Goal: Information Seeking & Learning: Learn about a topic

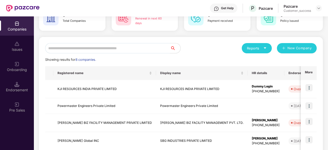
scroll to position [35, 0]
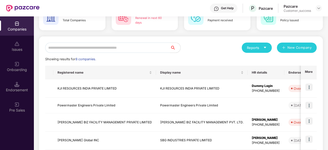
click at [145, 26] on div "1 Renewal in next 60 days" at bounding box center [145, 17] width 66 height 26
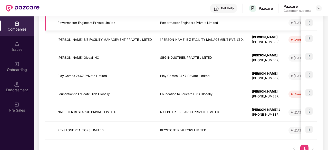
scroll to position [118, 0]
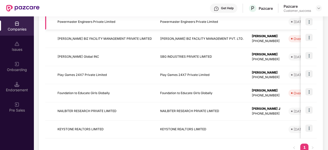
click at [103, 109] on td "NAILBITER RESEARCH PRIVATE LIMITED" at bounding box center [104, 111] width 103 height 18
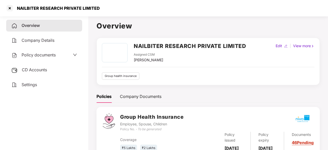
click at [53, 72] on div "CD Accounts" at bounding box center [44, 70] width 76 height 12
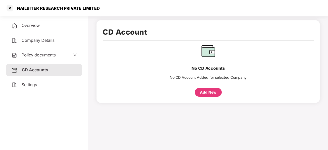
click at [53, 26] on div "Overview" at bounding box center [44, 26] width 76 height 12
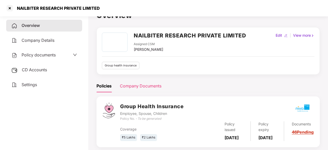
scroll to position [26, 0]
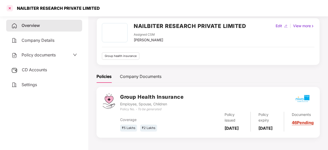
click at [11, 8] on div at bounding box center [10, 8] width 8 height 8
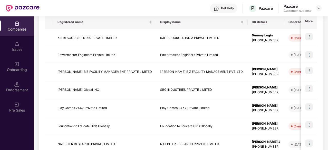
scroll to position [135, 0]
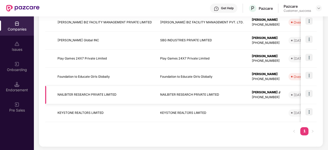
click at [82, 98] on td "NAILBITER RESEARCH PRIVATE LIMITED" at bounding box center [104, 95] width 103 height 18
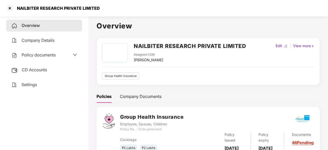
scroll to position [26, 0]
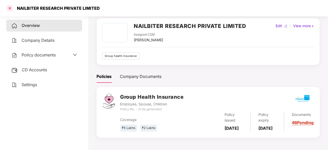
click at [9, 8] on div at bounding box center [10, 8] width 8 height 8
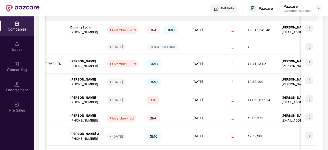
scroll to position [0, 190]
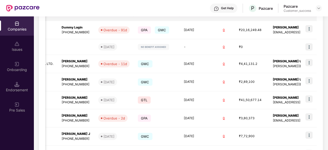
click at [16, 28] on div "Companies" at bounding box center [17, 29] width 34 height 5
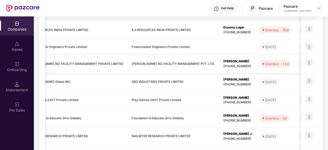
scroll to position [0, 0]
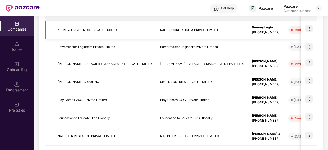
click at [97, 31] on td "KJI RESOURCES INDIA PRIVATE LIMITED" at bounding box center [104, 30] width 103 height 18
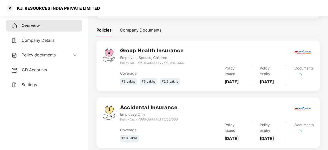
scroll to position [67, 0]
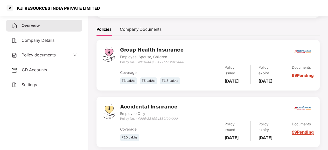
click at [42, 68] on span "CD Accounts" at bounding box center [34, 69] width 25 height 5
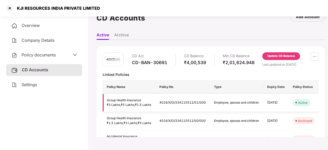
scroll to position [14, 8]
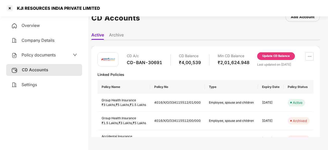
click at [53, 52] on div "Policy documents" at bounding box center [44, 55] width 76 height 12
click at [51, 55] on span "Policy documents" at bounding box center [39, 54] width 34 height 5
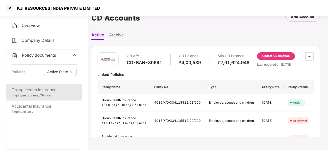
click at [46, 88] on div "Group Health Insurance" at bounding box center [44, 90] width 65 height 6
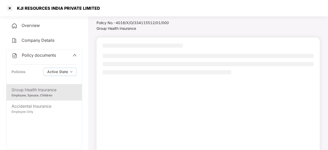
scroll to position [14, 0]
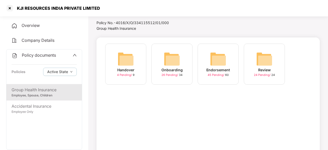
click at [175, 65] on img at bounding box center [172, 59] width 16 height 16
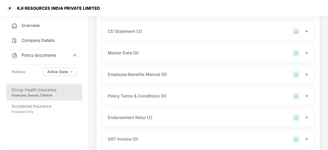
scroll to position [78, 0]
click at [8, 7] on div at bounding box center [10, 8] width 8 height 8
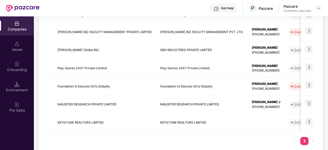
scroll to position [125, 0]
click at [98, 70] on td "Play Games 24X7 Private Limited" at bounding box center [104, 68] width 103 height 18
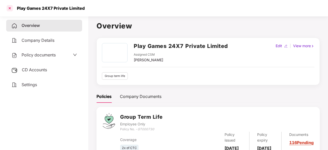
click at [9, 6] on div at bounding box center [10, 8] width 8 height 8
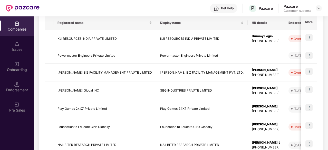
scroll to position [135, 0]
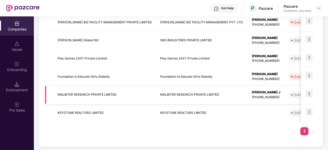
click at [89, 95] on td "NAILBITER RESEARCH PRIVATE LIMITED" at bounding box center [104, 95] width 103 height 18
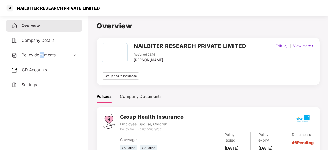
drag, startPoint x: 39, startPoint y: 50, endPoint x: 44, endPoint y: 57, distance: 8.3
click at [44, 57] on div "Policy documents" at bounding box center [44, 55] width 76 height 12
click at [44, 57] on span "Policy documents" at bounding box center [39, 54] width 34 height 5
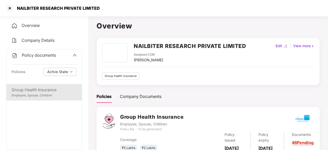
click at [35, 89] on div "Group Health Insurance" at bounding box center [44, 90] width 65 height 6
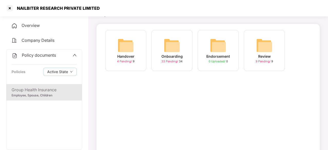
scroll to position [28, 0]
click at [164, 50] on img at bounding box center [172, 45] width 16 height 16
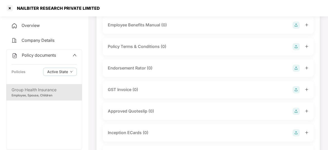
click at [62, 99] on div "Group Health Insurance Employee, Spouse, Children" at bounding box center [43, 92] width 75 height 16
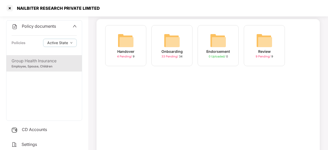
scroll to position [49, 0]
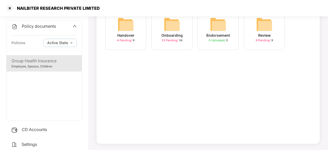
click at [110, 36] on div "Handover 4 Pending / 9" at bounding box center [125, 29] width 41 height 41
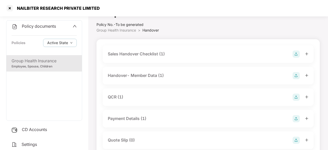
scroll to position [0, 0]
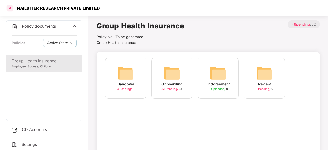
click at [7, 8] on div at bounding box center [10, 8] width 8 height 8
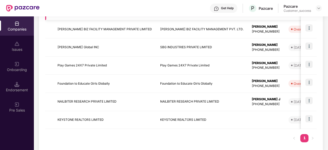
scroll to position [135, 0]
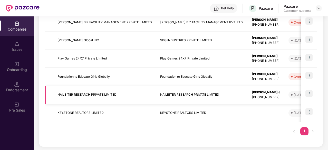
click at [166, 99] on td "NAILBITER RESEARCH PRIVATE LIMITED" at bounding box center [202, 95] width 92 height 18
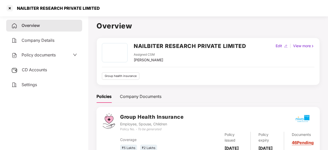
scroll to position [26, 0]
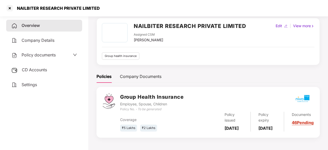
click at [40, 56] on span "Policy documents" at bounding box center [39, 54] width 34 height 5
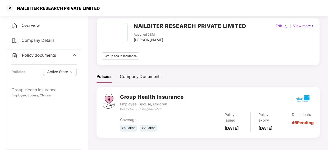
scroll to position [29, 0]
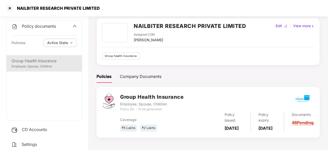
click at [42, 71] on div "Group Health Insurance Employee, Spouse, Children" at bounding box center [43, 63] width 75 height 16
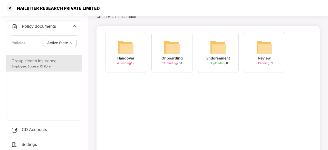
click at [137, 52] on div "Handover 4 Pending / 9" at bounding box center [125, 52] width 41 height 41
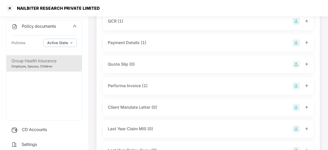
scroll to position [86, 0]
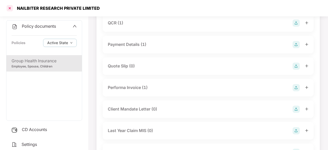
click at [6, 11] on div at bounding box center [10, 8] width 8 height 8
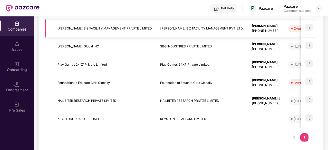
scroll to position [135, 0]
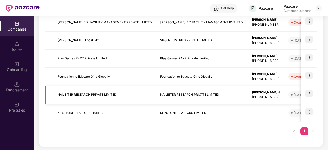
click at [106, 87] on td "NAILBITER RESEARCH PRIVATE LIMITED" at bounding box center [104, 95] width 103 height 18
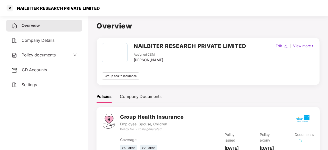
scroll to position [26, 0]
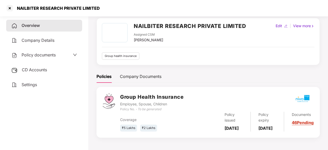
click at [60, 56] on div "Policy documents" at bounding box center [44, 55] width 66 height 7
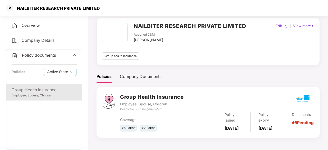
click at [48, 88] on div "Group Health Insurance" at bounding box center [44, 90] width 65 height 6
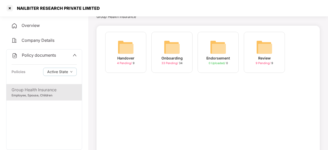
click at [170, 58] on div "Onboarding" at bounding box center [171, 58] width 21 height 6
click at [169, 51] on img at bounding box center [172, 47] width 16 height 16
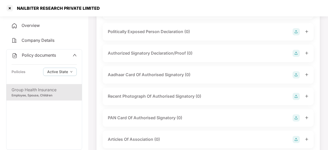
scroll to position [507, 0]
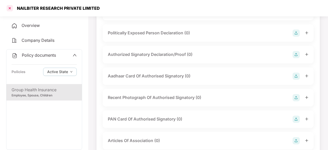
click at [7, 9] on div at bounding box center [10, 8] width 8 height 8
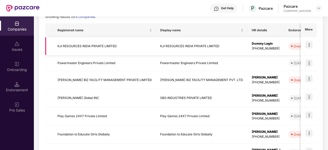
scroll to position [135, 0]
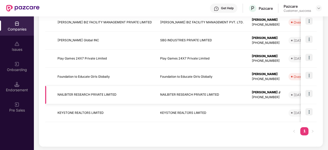
click at [101, 96] on td "NAILBITER RESEARCH PRIVATE LIMITED" at bounding box center [104, 95] width 103 height 18
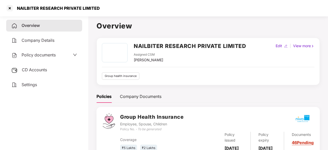
click at [47, 56] on span "Policy documents" at bounding box center [39, 54] width 34 height 5
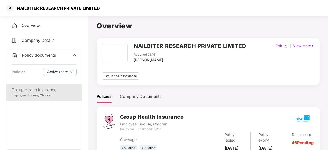
click at [32, 95] on div "Employee, Spouse, Children" at bounding box center [44, 95] width 65 height 5
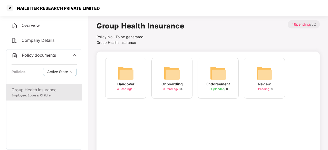
click at [165, 64] on div "Onboarding 33 Pending / 34" at bounding box center [171, 78] width 41 height 41
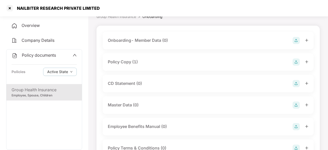
scroll to position [26, 0]
click at [10, 6] on div at bounding box center [10, 8] width 8 height 8
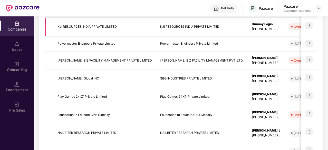
scroll to position [98, 0]
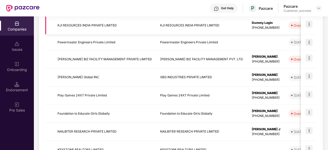
click at [111, 18] on td "KJI RESOURCES INDIA PRIVATE LIMITED" at bounding box center [104, 25] width 103 height 18
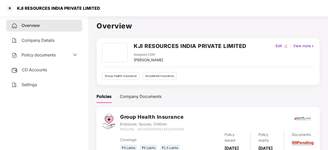
click at [72, 52] on div "Policy documents" at bounding box center [44, 55] width 76 height 12
click at [73, 54] on icon "down" at bounding box center [75, 55] width 4 height 4
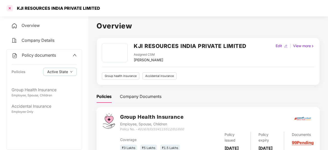
click at [10, 10] on div at bounding box center [10, 8] width 8 height 8
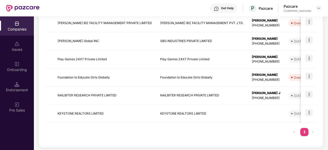
scroll to position [135, 0]
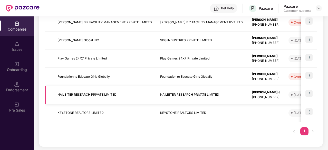
click at [78, 93] on td "NAILBITER RESEARCH PRIVATE LIMITED" at bounding box center [104, 95] width 103 height 18
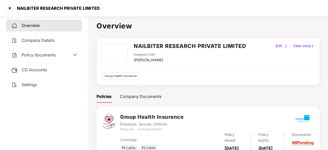
click at [66, 62] on div "Overview Company Details Policy documents CD Accounts Settings" at bounding box center [44, 55] width 76 height 71
click at [76, 56] on icon "down" at bounding box center [75, 55] width 4 height 4
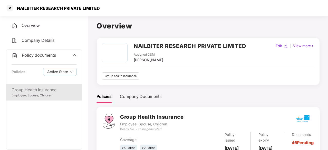
click at [64, 87] on div "Group Health Insurance" at bounding box center [44, 90] width 65 height 6
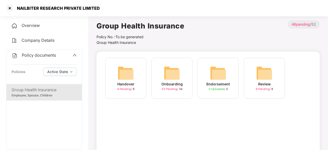
click at [169, 80] on img at bounding box center [172, 73] width 16 height 16
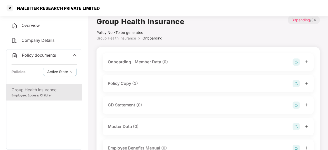
scroll to position [0, 0]
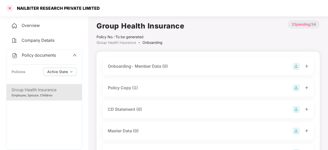
click at [10, 7] on div at bounding box center [10, 8] width 8 height 8
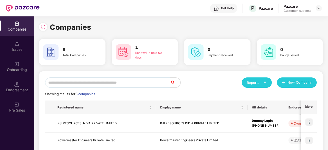
click at [114, 80] on input "text" at bounding box center [107, 82] width 125 height 10
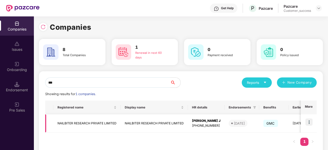
type input "***"
click at [309, 123] on img at bounding box center [308, 121] width 7 height 7
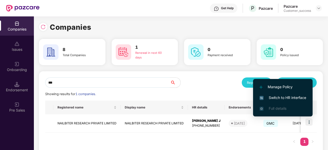
click at [291, 98] on span "Switch to HR interface" at bounding box center [282, 98] width 47 height 6
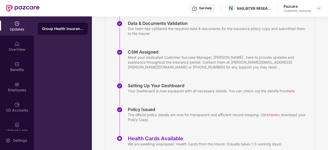
scroll to position [127, 0]
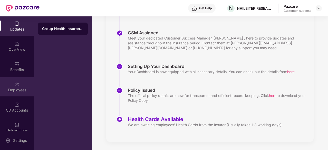
click at [15, 83] on img at bounding box center [16, 84] width 5 height 5
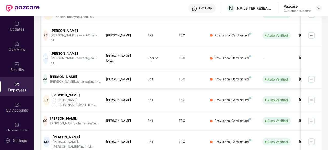
scroll to position [0, 0]
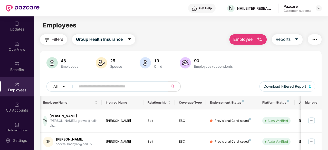
click at [317, 42] on img "button" at bounding box center [314, 40] width 6 height 6
click at [318, 110] on td at bounding box center [311, 121] width 21 height 23
click at [311, 121] on img at bounding box center [311, 121] width 8 height 8
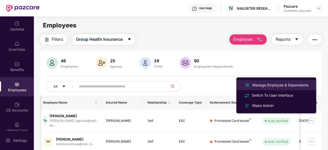
click at [283, 84] on div "Manage Employee & Dependents" at bounding box center [280, 85] width 58 height 6
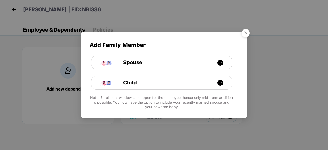
click at [247, 33] on img "Close" at bounding box center [245, 34] width 14 height 14
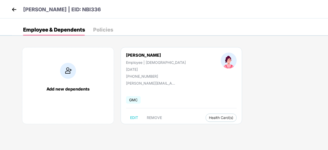
click at [14, 8] on img at bounding box center [14, 10] width 8 height 8
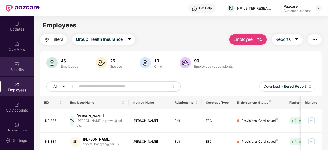
click at [14, 64] on img at bounding box center [16, 64] width 5 height 5
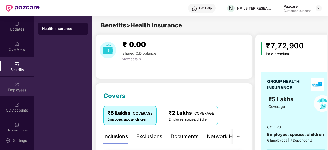
click at [17, 83] on img at bounding box center [16, 84] width 5 height 5
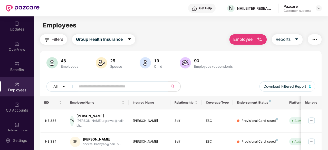
click at [317, 41] on img "button" at bounding box center [314, 40] width 6 height 6
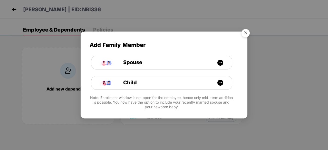
click at [245, 32] on img "Close" at bounding box center [245, 34] width 14 height 14
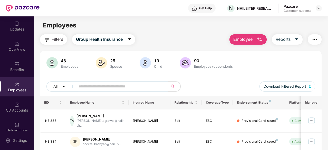
click at [30, 4] on div at bounding box center [22, 8] width 33 height 16
click at [319, 8] on img at bounding box center [318, 8] width 4 height 4
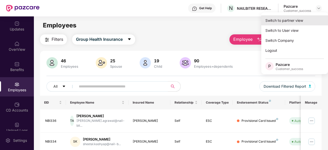
click at [280, 19] on div "Switch to partner view" at bounding box center [294, 20] width 67 height 10
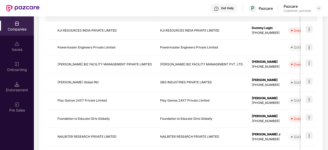
scroll to position [135, 0]
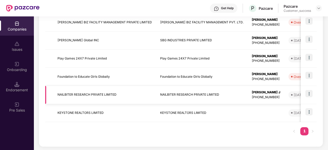
click at [103, 86] on td "NAILBITER RESEARCH PRIVATE LIMITED" at bounding box center [104, 95] width 103 height 18
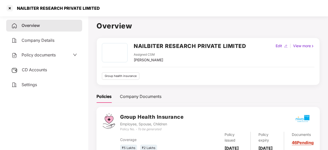
scroll to position [26, 0]
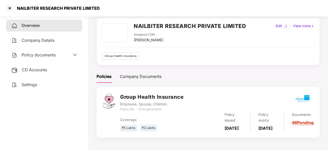
click at [37, 60] on div "Policy documents" at bounding box center [44, 55] width 76 height 12
click at [45, 55] on span "Policy documents" at bounding box center [39, 54] width 34 height 5
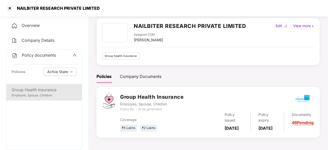
click at [42, 91] on div "Group Health Insurance" at bounding box center [44, 90] width 65 height 6
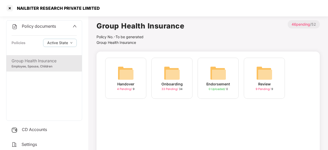
scroll to position [49, 0]
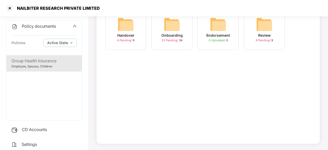
click at [37, 126] on div "CD Accounts" at bounding box center [44, 130] width 76 height 12
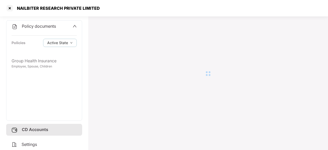
scroll to position [14, 0]
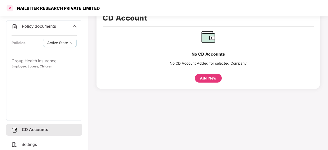
click at [11, 9] on div at bounding box center [10, 8] width 8 height 8
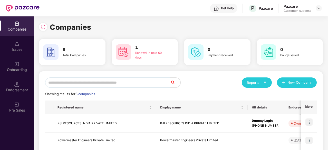
scroll to position [0, 0]
click at [319, 8] on img at bounding box center [318, 8] width 4 height 4
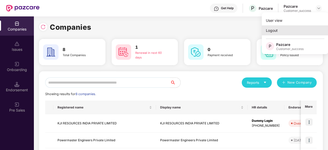
click at [278, 33] on div "Logout" at bounding box center [295, 30] width 67 height 10
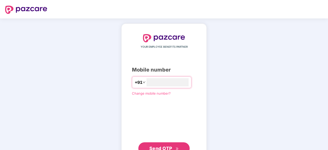
scroll to position [19, 0]
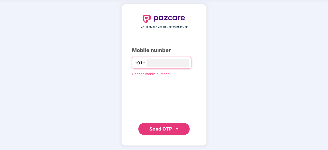
type input "**********"
click at [167, 126] on span "Send OTP" at bounding box center [160, 128] width 23 height 5
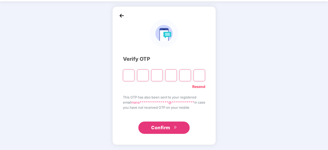
scroll to position [17, 0]
type input "*"
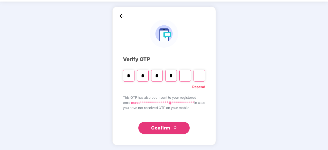
type input "*"
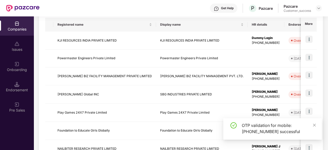
scroll to position [137, 0]
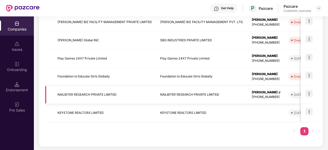
click at [213, 97] on td "NAILBITER RESEARCH PRIVATE LIMITED" at bounding box center [202, 95] width 92 height 18
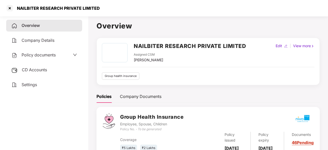
click at [58, 70] on div "CD Accounts" at bounding box center [44, 70] width 76 height 12
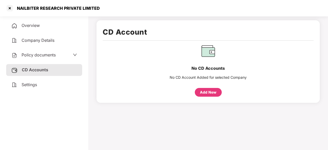
click at [66, 52] on div "Policy documents" at bounding box center [44, 55] width 76 height 12
click at [50, 57] on div "Policy documents" at bounding box center [33, 55] width 44 height 7
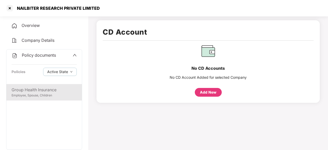
click at [44, 92] on div "Group Health Insurance" at bounding box center [44, 90] width 65 height 6
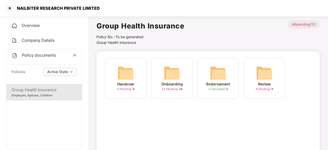
scroll to position [29, 0]
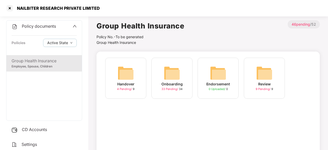
click at [54, 130] on div "CD Accounts" at bounding box center [44, 130] width 76 height 12
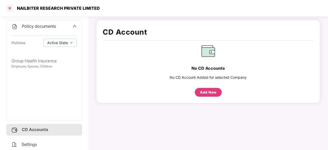
click at [11, 11] on div at bounding box center [10, 8] width 8 height 8
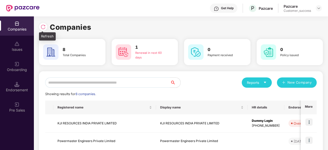
click at [44, 26] on img at bounding box center [43, 26] width 5 height 5
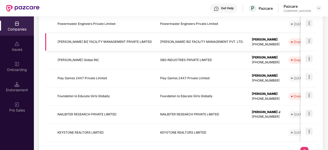
scroll to position [118, 0]
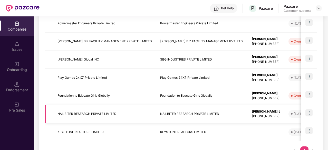
click at [106, 112] on td "NAILBITER RESEARCH PRIVATE LIMITED" at bounding box center [104, 114] width 103 height 18
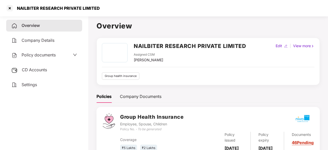
click at [44, 57] on span "Policy documents" at bounding box center [39, 54] width 34 height 5
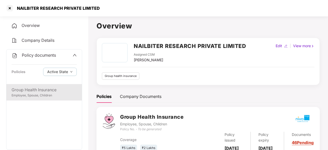
click at [32, 88] on div "Group Health Insurance" at bounding box center [44, 90] width 65 height 6
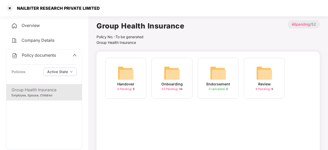
click at [180, 77] on div "Onboarding 33 Pending / 34" at bounding box center [171, 78] width 41 height 41
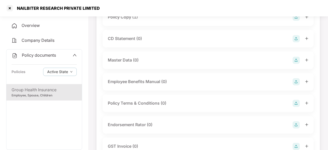
scroll to position [0, 0]
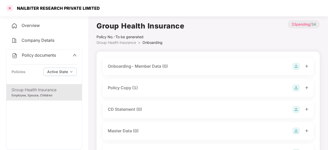
click at [9, 7] on div at bounding box center [10, 8] width 8 height 8
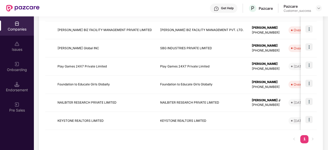
scroll to position [129, 0]
click at [306, 99] on img at bounding box center [308, 101] width 7 height 7
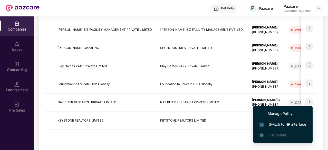
click at [282, 123] on span "Switch to HR interface" at bounding box center [282, 125] width 47 height 6
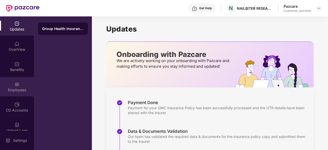
click at [16, 83] on img at bounding box center [16, 84] width 5 height 5
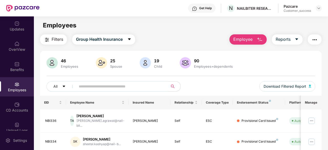
click at [318, 39] on button "button" at bounding box center [315, 39] width 14 height 10
click at [316, 108] on th "Manage" at bounding box center [311, 103] width 21 height 14
click at [12, 62] on div "Benefits" at bounding box center [17, 66] width 34 height 19
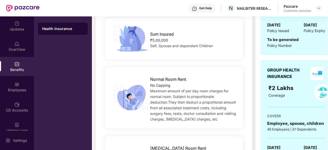
scroll to position [0, 10]
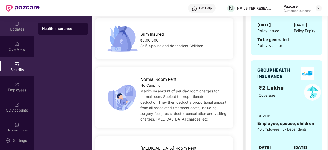
click at [22, 30] on div "Updates" at bounding box center [17, 29] width 34 height 5
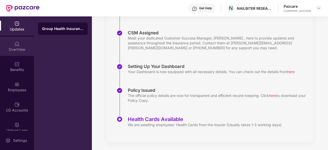
click at [13, 48] on div "OverView" at bounding box center [17, 49] width 34 height 5
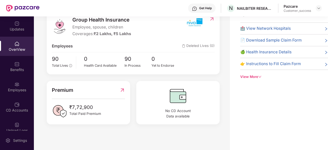
scroll to position [0, 0]
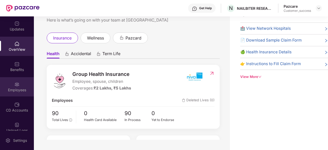
click at [23, 83] on div "Employees" at bounding box center [17, 86] width 34 height 19
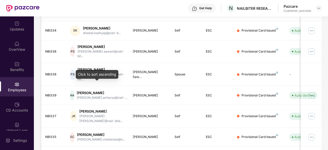
scroll to position [0, 51]
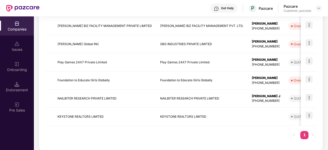
scroll to position [137, 0]
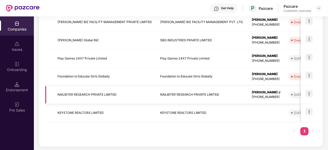
click at [83, 95] on td "NAILBITER RESEARCH PRIVATE LIMITED" at bounding box center [104, 95] width 103 height 18
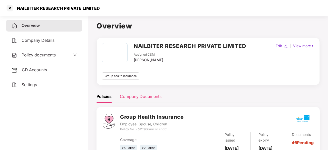
scroll to position [26, 0]
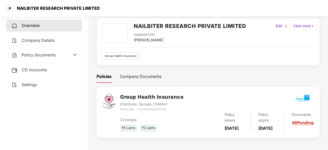
click at [43, 65] on div "CD Accounts" at bounding box center [44, 70] width 76 height 12
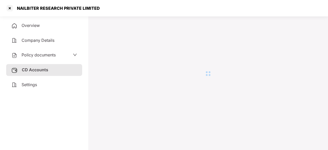
scroll to position [14, 0]
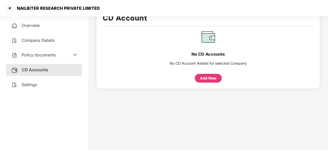
click at [55, 51] on div "Policy documents" at bounding box center [44, 55] width 76 height 12
click at [60, 55] on div "Policy documents" at bounding box center [44, 55] width 66 height 7
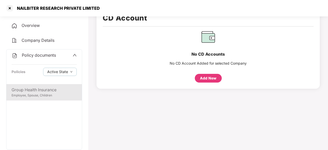
click at [36, 99] on div "Group Health Insurance Employee, Spouse, Children" at bounding box center [43, 92] width 75 height 16
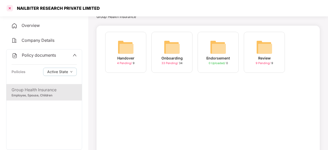
click at [6, 12] on div at bounding box center [10, 8] width 8 height 8
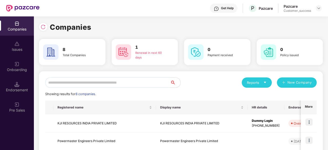
scroll to position [0, 0]
click at [22, 28] on div "Companies" at bounding box center [17, 29] width 34 height 5
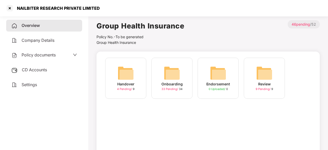
click at [52, 26] on div "Overview" at bounding box center [44, 26] width 76 height 12
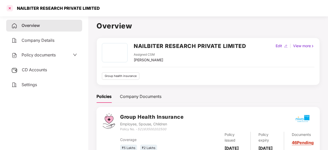
click at [13, 6] on div at bounding box center [10, 8] width 8 height 8
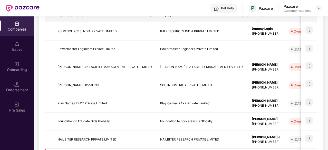
scroll to position [93, 0]
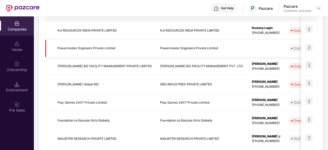
click at [94, 52] on td "Powermaster Engineers Private Limited" at bounding box center [104, 49] width 103 height 18
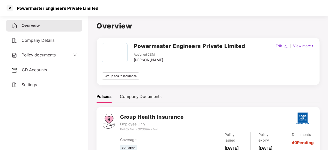
click at [54, 56] on span "Policy documents" at bounding box center [39, 54] width 34 height 5
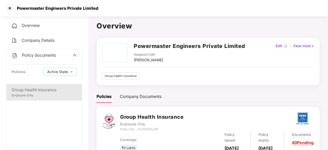
click at [33, 94] on div "Employee Only" at bounding box center [44, 95] width 65 height 5
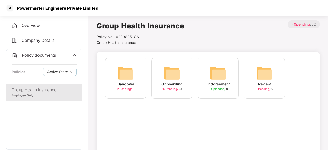
click at [182, 90] on div "29 Pending / 34" at bounding box center [171, 89] width 21 height 4
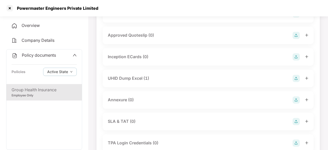
scroll to position [204, 0]
click at [12, 9] on div at bounding box center [10, 8] width 8 height 8
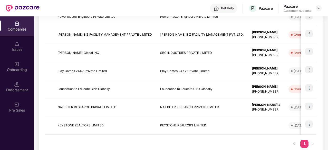
scroll to position [119, 0]
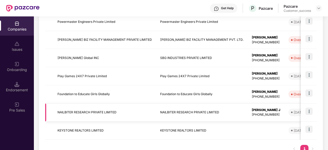
click at [63, 111] on td "NAILBITER RESEARCH PRIVATE LIMITED" at bounding box center [104, 113] width 103 height 18
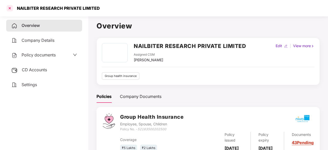
click at [8, 10] on div at bounding box center [10, 8] width 8 height 8
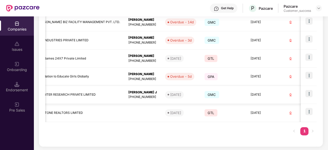
scroll to position [0, 0]
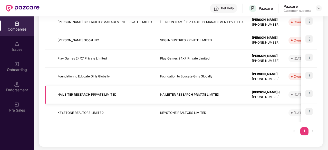
click at [309, 94] on img at bounding box center [308, 93] width 7 height 7
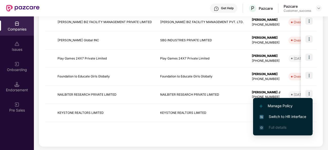
click at [298, 115] on span "Switch to HR interface" at bounding box center [282, 117] width 47 height 6
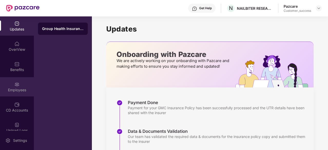
scroll to position [1, 0]
click at [11, 90] on div "Employees" at bounding box center [17, 89] width 34 height 5
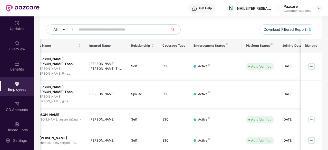
scroll to position [0, 0]
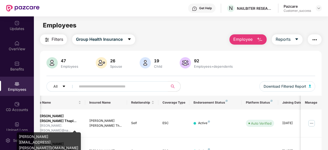
click at [17, 129] on div "[PERSON_NAME][EMAIL_ADDRESS][PERSON_NAME][DOMAIN_NAME]" at bounding box center [49, 141] width 64 height 24
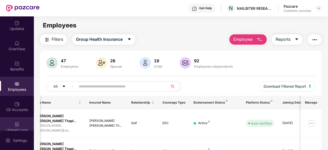
click at [15, 124] on img at bounding box center [16, 124] width 5 height 5
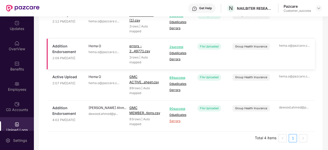
scroll to position [68, 0]
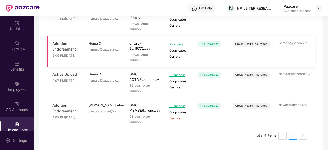
click at [177, 118] on span "5 errors" at bounding box center [178, 118] width 19 height 5
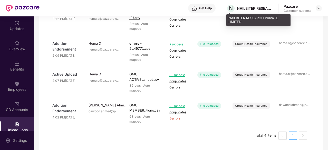
click at [238, 8] on div "NAILBITER RESEARCH PRIVATE LIMITED" at bounding box center [255, 8] width 36 height 5
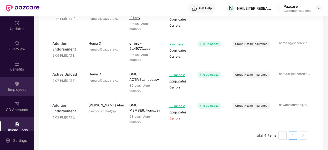
click at [17, 82] on img at bounding box center [16, 83] width 5 height 5
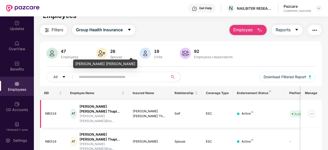
scroll to position [0, 0]
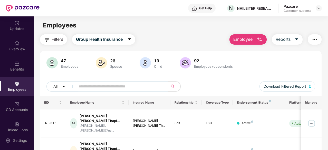
click at [103, 86] on input "text" at bounding box center [120, 87] width 82 height 8
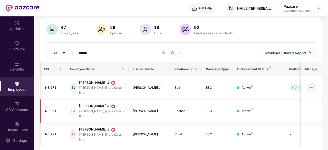
scroll to position [0, 23]
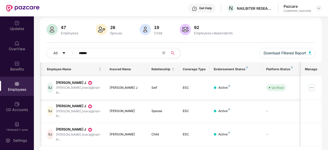
type input "******"
click at [309, 84] on img at bounding box center [311, 88] width 8 height 8
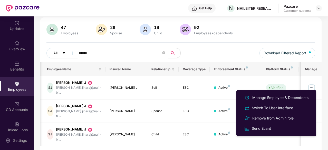
click at [235, 47] on div "47 Employees 26 Spouse 19 Child [DEMOGRAPHIC_DATA] Employees+dependents All ***…" at bounding box center [180, 43] width 281 height 38
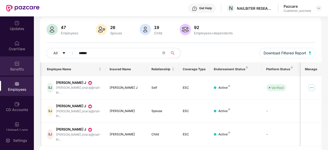
click at [17, 62] on img at bounding box center [16, 63] width 5 height 5
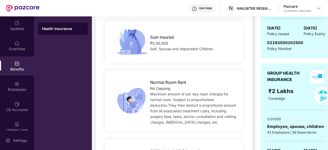
scroll to position [0, 0]
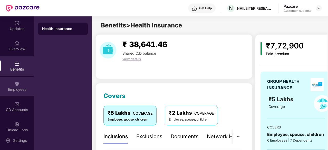
click at [11, 85] on div "Employees" at bounding box center [17, 86] width 34 height 19
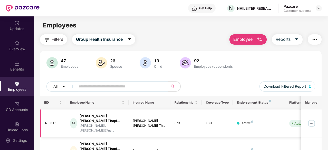
click at [311, 122] on img at bounding box center [311, 123] width 8 height 8
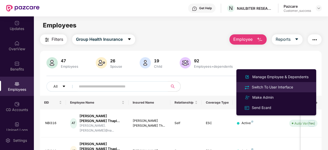
click at [278, 87] on div "Switch To User Interface" at bounding box center [272, 87] width 43 height 6
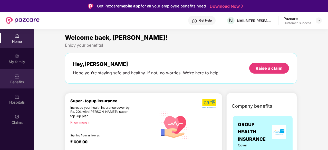
click at [12, 77] on div "Benefits" at bounding box center [17, 78] width 34 height 19
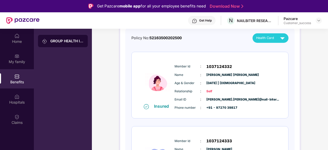
scroll to position [52, 0]
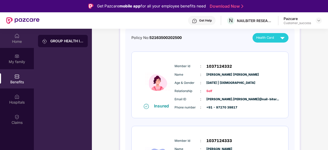
click at [21, 41] on div "Home" at bounding box center [17, 41] width 34 height 5
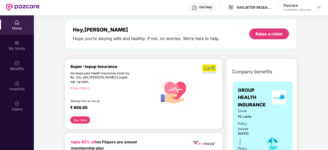
scroll to position [0, 0]
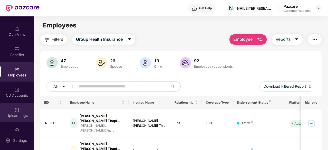
scroll to position [14, 0]
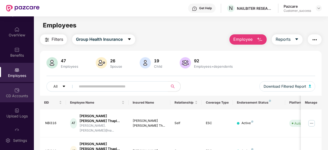
click at [19, 89] on div "CD Accounts" at bounding box center [17, 92] width 34 height 19
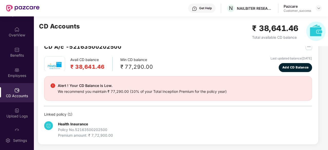
scroll to position [0, 0]
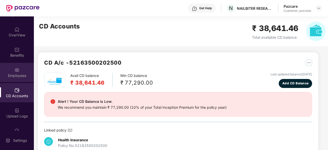
click at [18, 69] on div "Employees" at bounding box center [17, 72] width 34 height 19
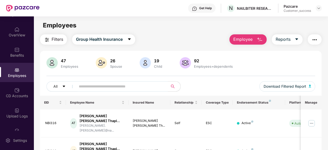
click at [18, 67] on div "Employees" at bounding box center [17, 72] width 34 height 19
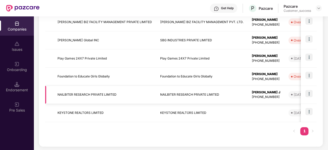
click at [66, 96] on td "NAILBITER RESEARCH PRIVATE LIMITED" at bounding box center [104, 95] width 103 height 18
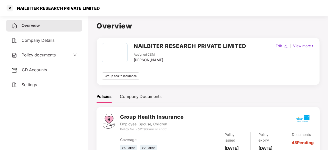
click at [50, 71] on div "CD Accounts" at bounding box center [44, 70] width 76 height 12
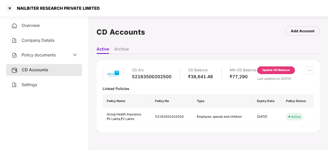
click at [55, 56] on span "Policy documents" at bounding box center [39, 54] width 34 height 5
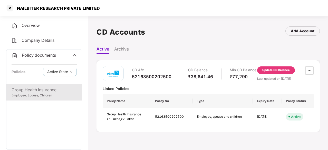
click at [50, 91] on div "Group Health Insurance" at bounding box center [44, 90] width 65 height 6
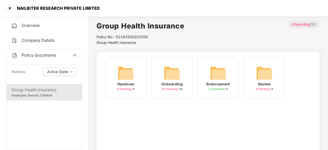
click at [178, 86] on div "Onboarding" at bounding box center [171, 84] width 21 height 6
click at [125, 82] on div "Handover" at bounding box center [125, 84] width 17 height 6
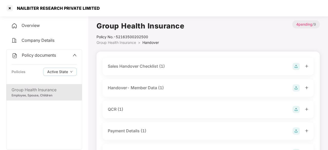
click at [39, 26] on span "Overview" at bounding box center [31, 25] width 18 height 5
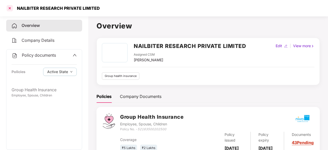
click at [9, 6] on div at bounding box center [10, 8] width 8 height 8
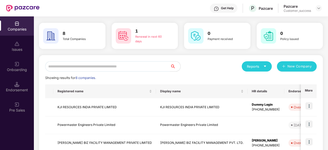
scroll to position [16, 0]
